Goal: Task Accomplishment & Management: Complete application form

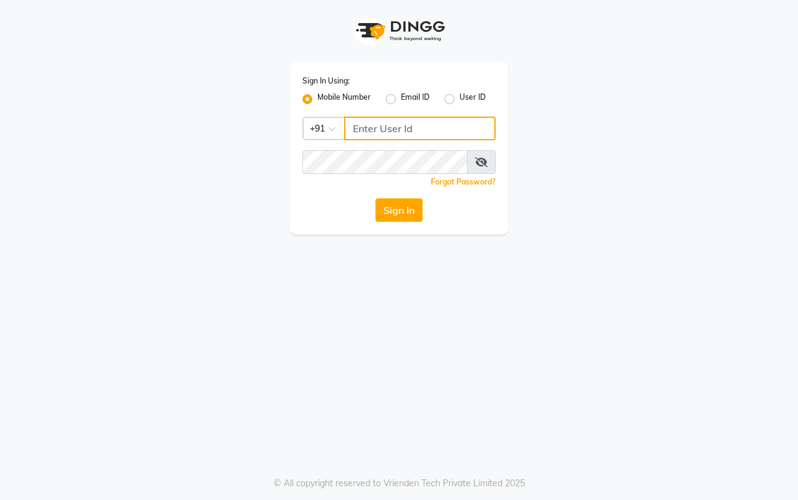
click at [402, 128] on input "Username" at bounding box center [419, 129] width 151 height 24
type input "9307399288"
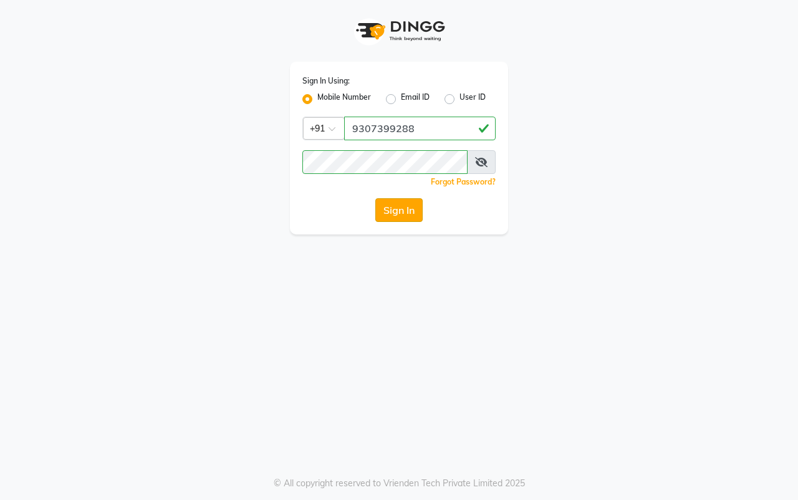
click at [395, 213] on button "Sign In" at bounding box center [398, 210] width 47 height 24
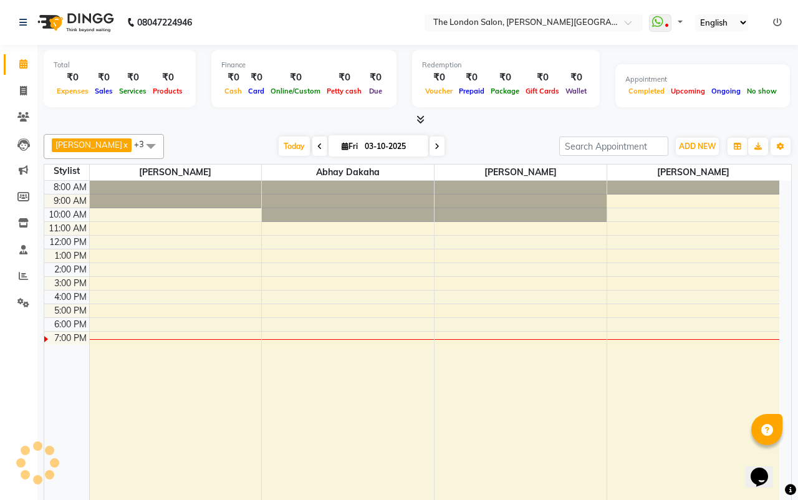
select select "en"
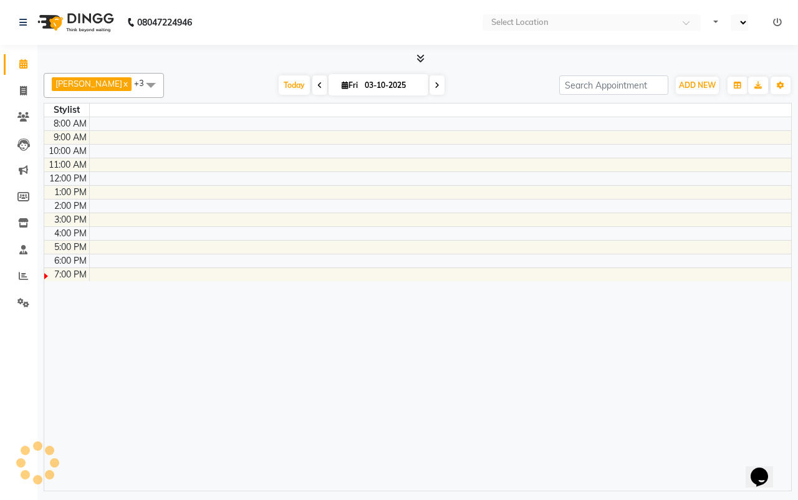
select select "en"
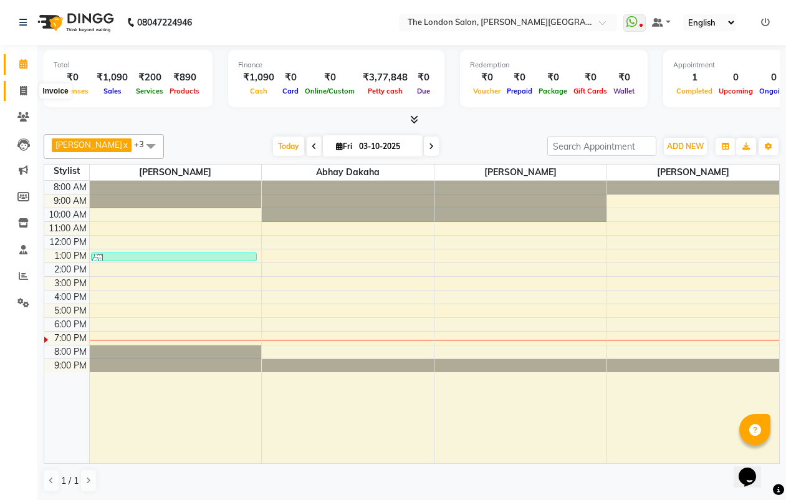
click at [25, 97] on span at bounding box center [23, 91] width 22 height 14
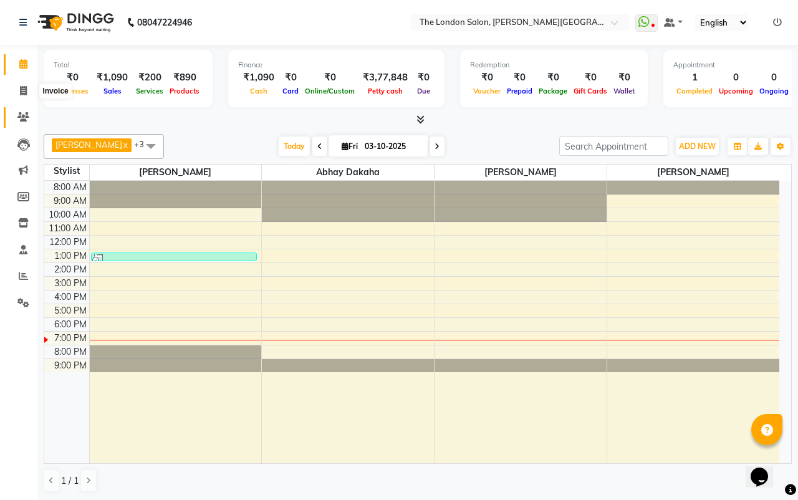
select select "service"
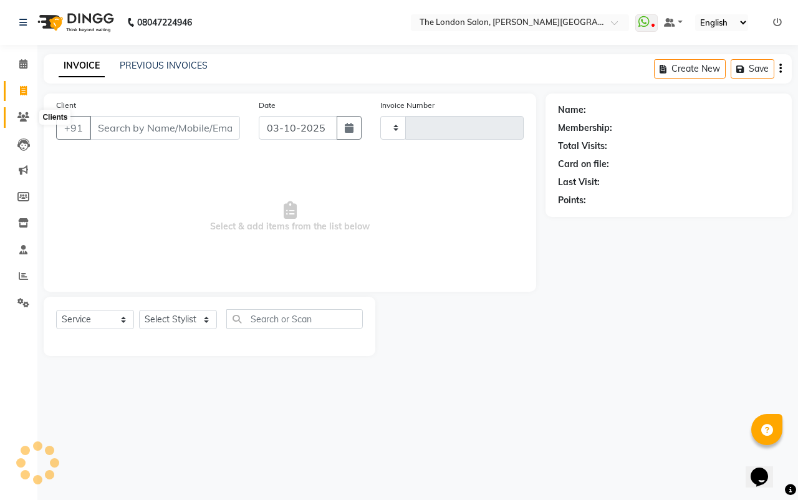
drag, startPoint x: 23, startPoint y: 112, endPoint x: 31, endPoint y: 114, distance: 8.5
click at [23, 112] on icon at bounding box center [23, 116] width 12 height 9
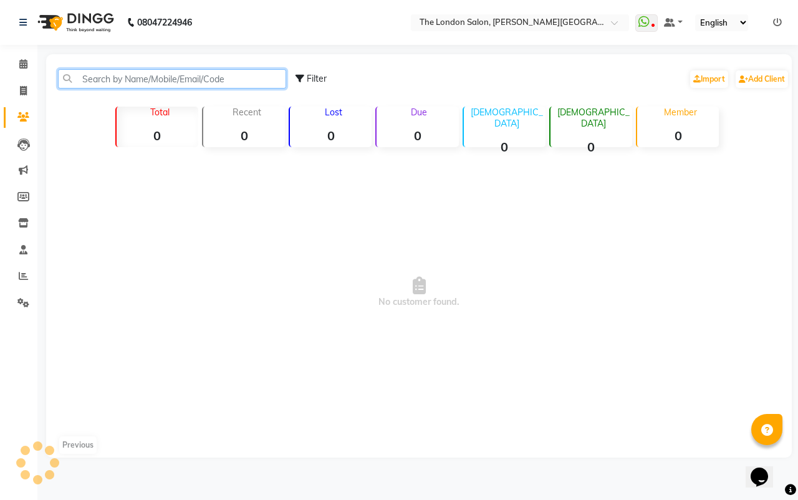
click at [114, 77] on input "text" at bounding box center [172, 78] width 228 height 19
click at [151, 81] on input "text" at bounding box center [172, 78] width 228 height 19
click at [150, 87] on input "text" at bounding box center [172, 78] width 228 height 19
click at [151, 80] on input "777689466" at bounding box center [172, 78] width 228 height 19
type input "777689466"
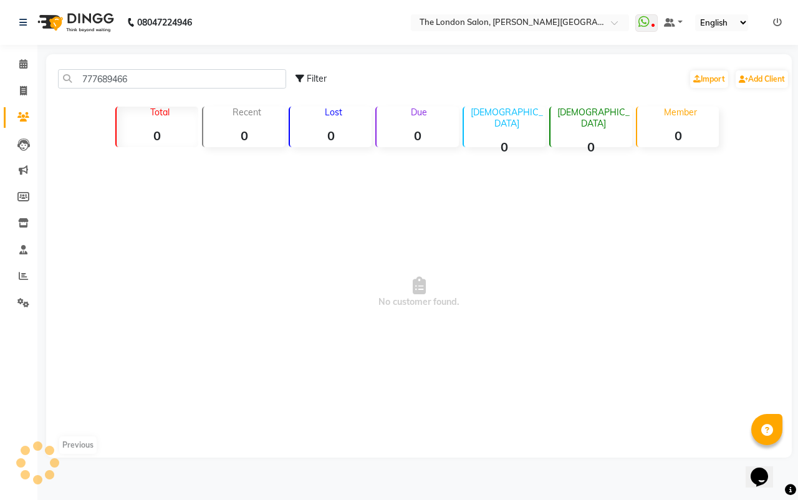
click at [302, 75] on icon at bounding box center [299, 78] width 9 height 9
select select "1000000"
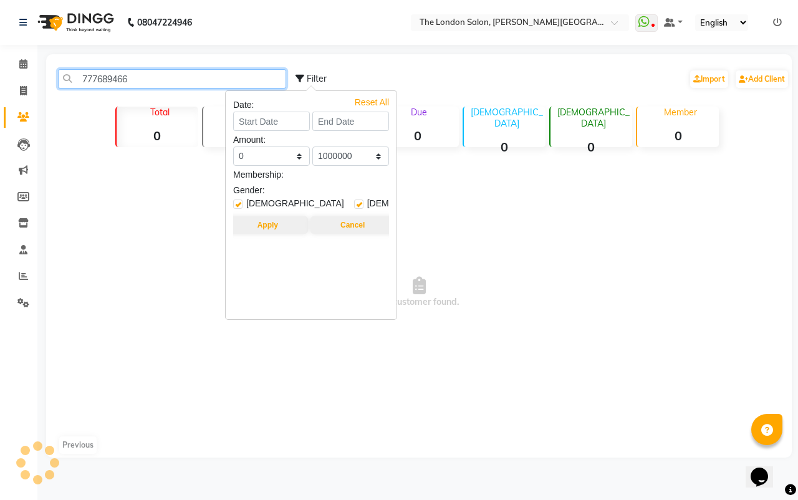
click at [149, 75] on input "777689466" at bounding box center [172, 78] width 228 height 19
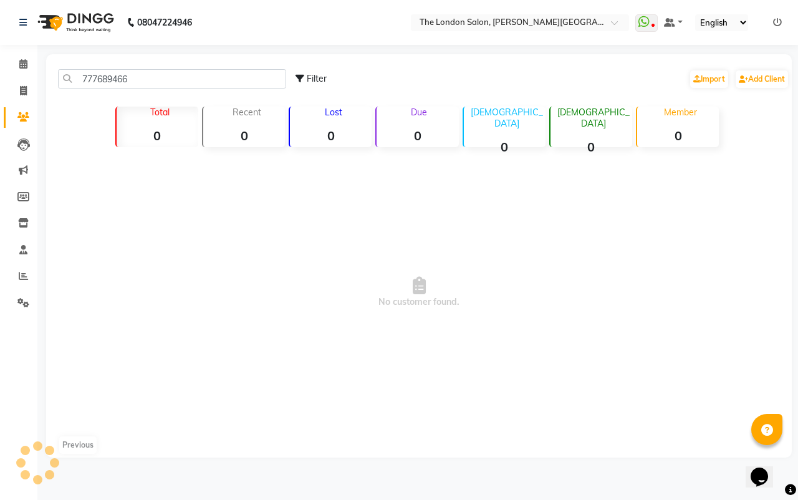
select select "service"
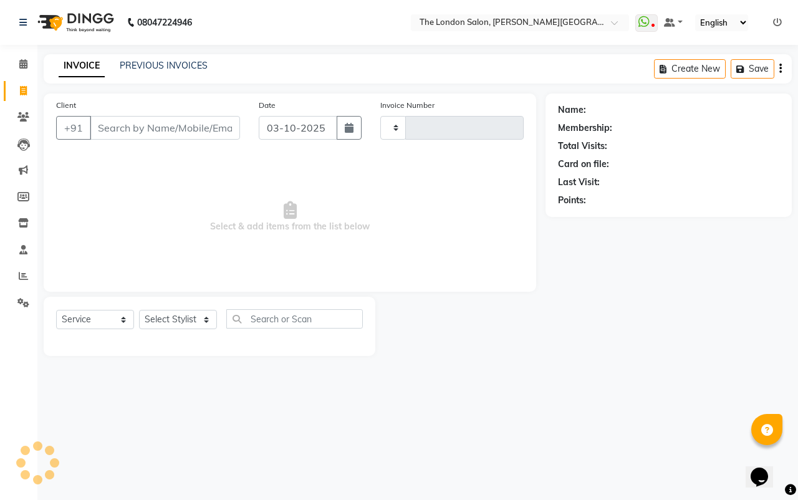
click at [118, 129] on input "Client" at bounding box center [165, 128] width 150 height 24
type input "7776839466"
click at [208, 323] on select "Select Stylist" at bounding box center [178, 323] width 78 height 19
click at [186, 132] on input "7776839466" at bounding box center [165, 128] width 150 height 24
click at [208, 315] on div "Select Service Product Membership Package Voucher Prepaid Gift Card Select Styl…" at bounding box center [210, 329] width 332 height 59
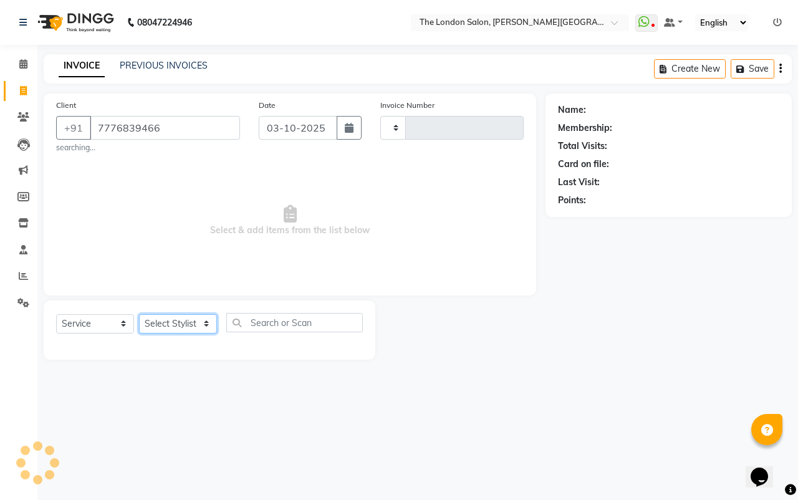
click at [203, 321] on select "Select Stylist" at bounding box center [178, 323] width 78 height 19
click at [213, 125] on span "Add Client" at bounding box center [207, 128] width 49 height 12
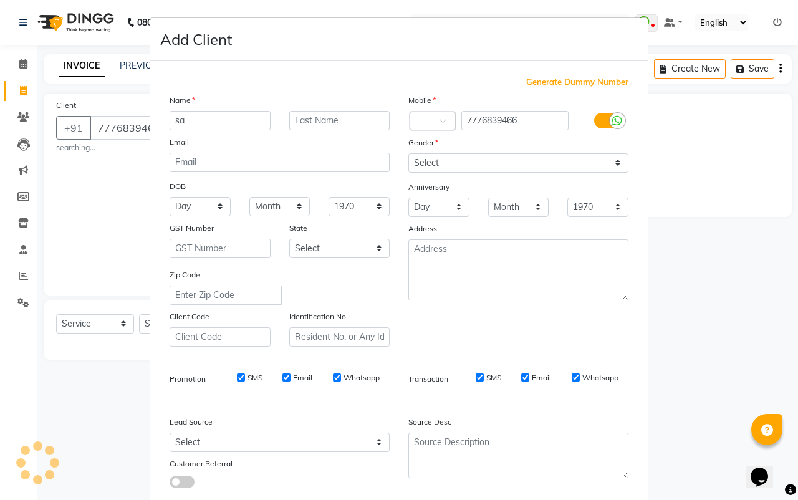
type input "s"
type input "A"
type input "Saurabh"
click at [612, 160] on select "Select Male Female Other Prefer Not To Say" at bounding box center [518, 162] width 220 height 19
select select "male"
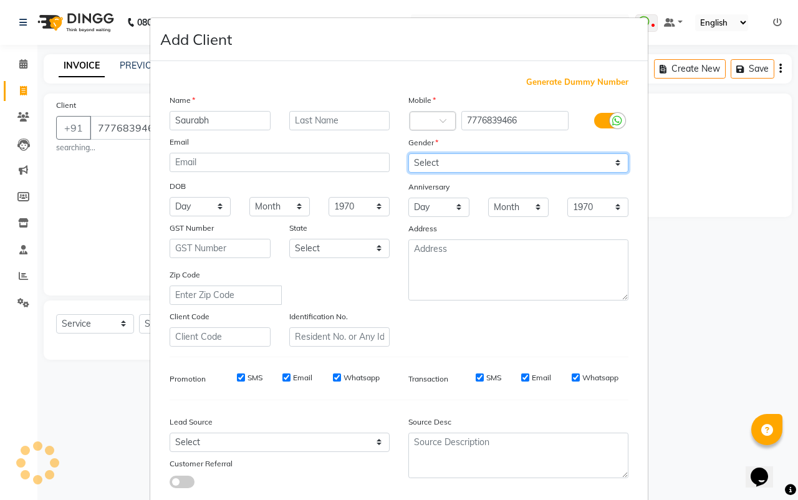
click at [408, 153] on select "Select Male Female Other Prefer Not To Say" at bounding box center [518, 162] width 220 height 19
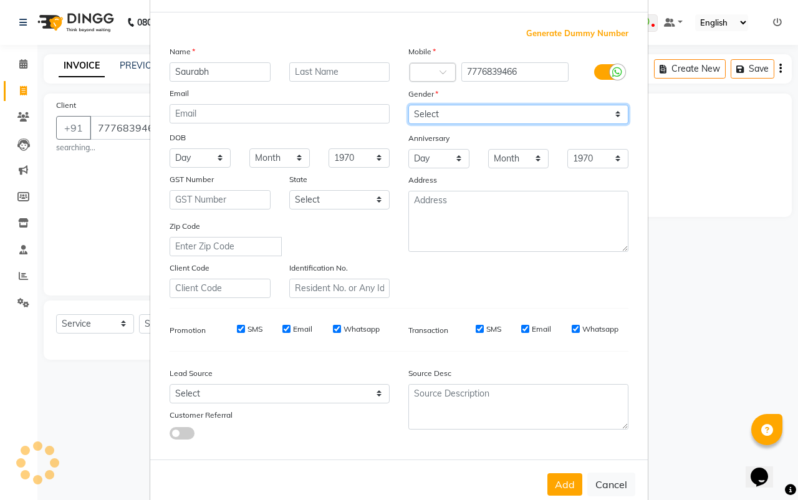
scroll to position [75, 0]
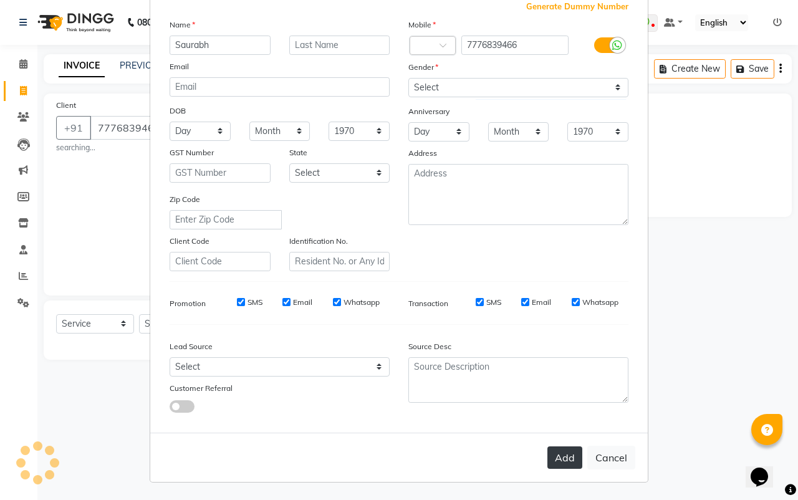
click at [552, 453] on button "Add" at bounding box center [564, 457] width 35 height 22
click at [562, 455] on div "Add Cancel" at bounding box center [398, 457] width 497 height 49
select select
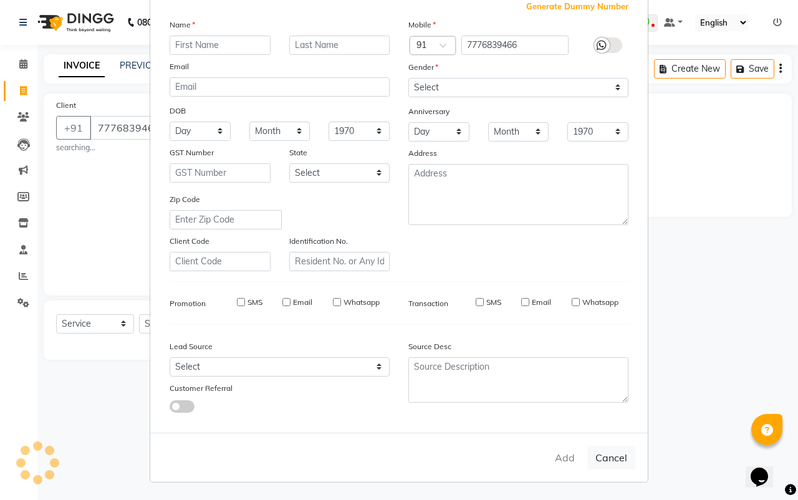
select select
checkbox input "false"
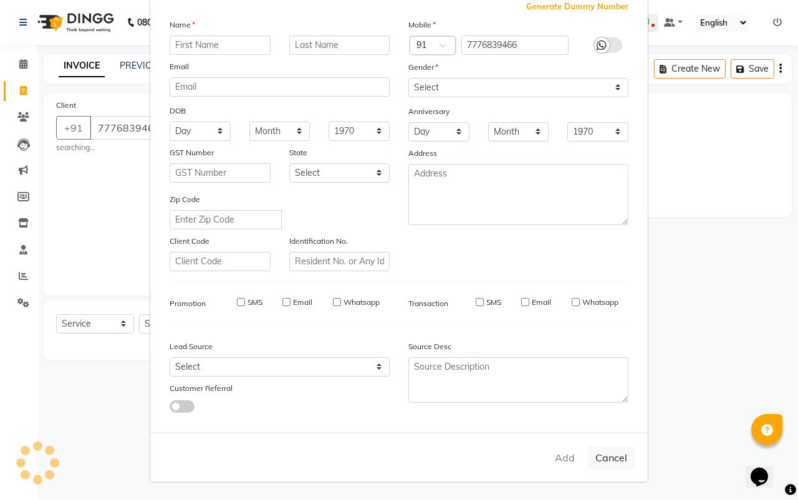
checkbox input "false"
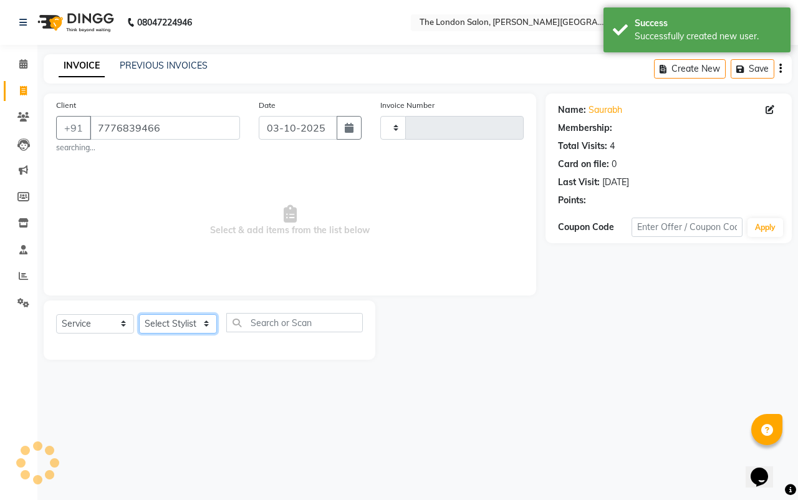
click at [204, 320] on select "Select Stylist" at bounding box center [178, 323] width 78 height 19
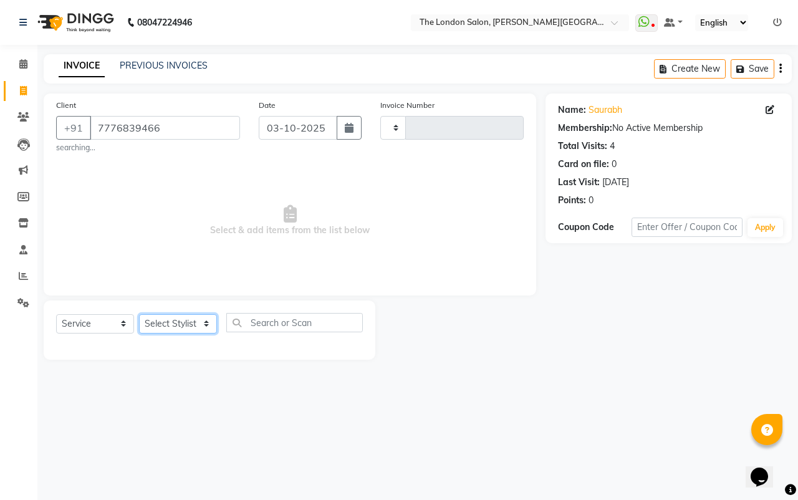
click at [197, 325] on select "Select Stylist" at bounding box center [178, 323] width 78 height 19
click at [203, 320] on select "Select Stylist" at bounding box center [178, 323] width 78 height 19
click at [204, 320] on select "Select Stylist" at bounding box center [178, 323] width 78 height 19
click at [205, 320] on select "Select Stylist" at bounding box center [178, 323] width 78 height 19
click at [209, 320] on select "Select Stylist" at bounding box center [178, 323] width 78 height 19
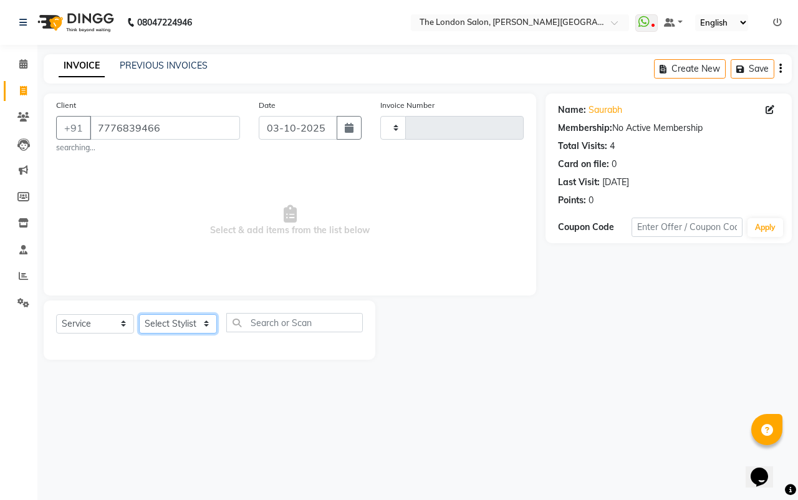
click at [206, 321] on select "Select Stylist" at bounding box center [178, 323] width 78 height 19
click at [207, 322] on select "Select Stylist" at bounding box center [178, 323] width 78 height 19
click at [208, 322] on select "Select Stylist" at bounding box center [178, 323] width 78 height 19
click at [209, 319] on select "Select Stylist" at bounding box center [178, 323] width 78 height 19
